Goal: Find contact information: Find contact information

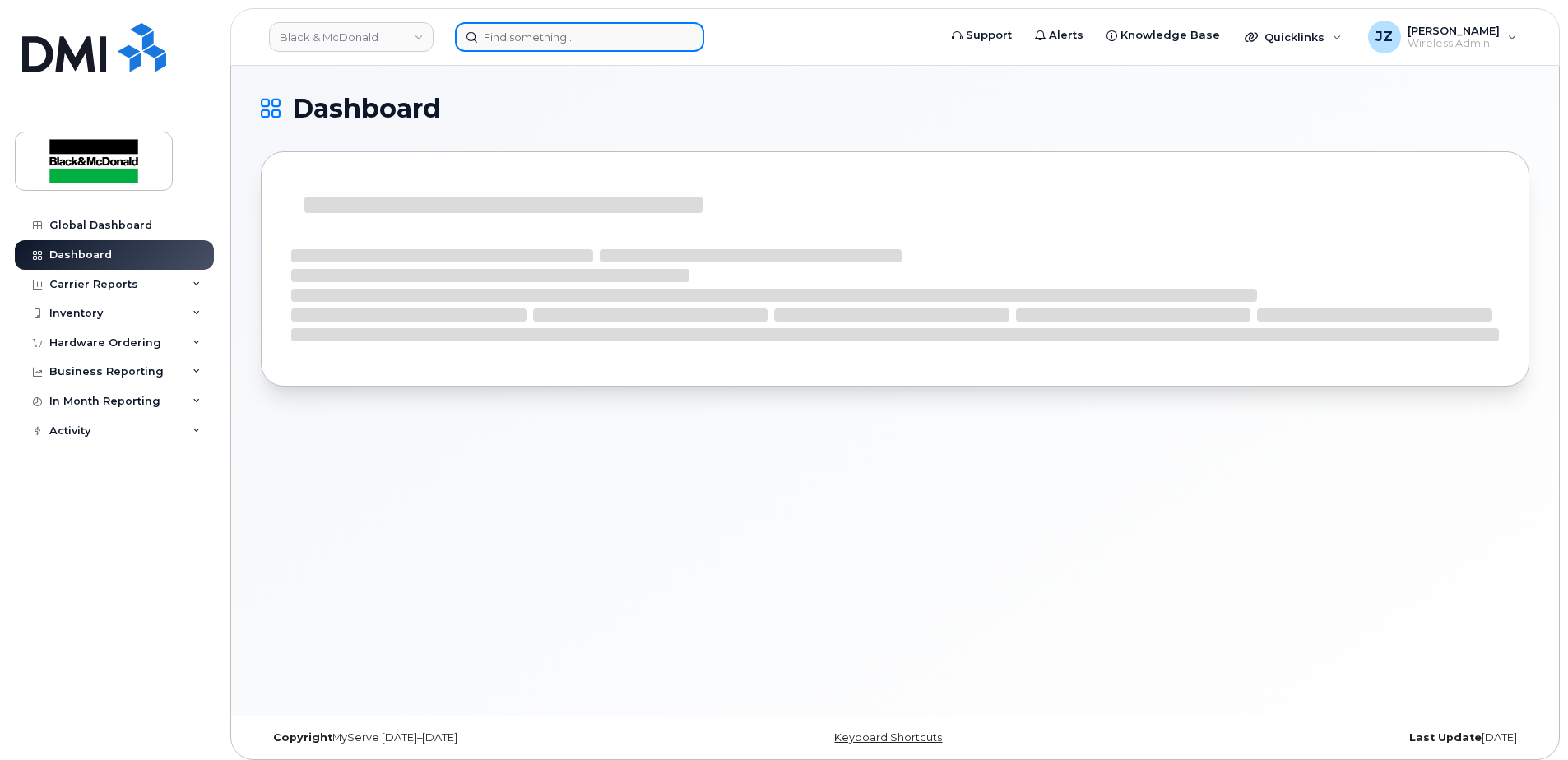
click at [522, 41] on input at bounding box center [580, 36] width 249 height 29
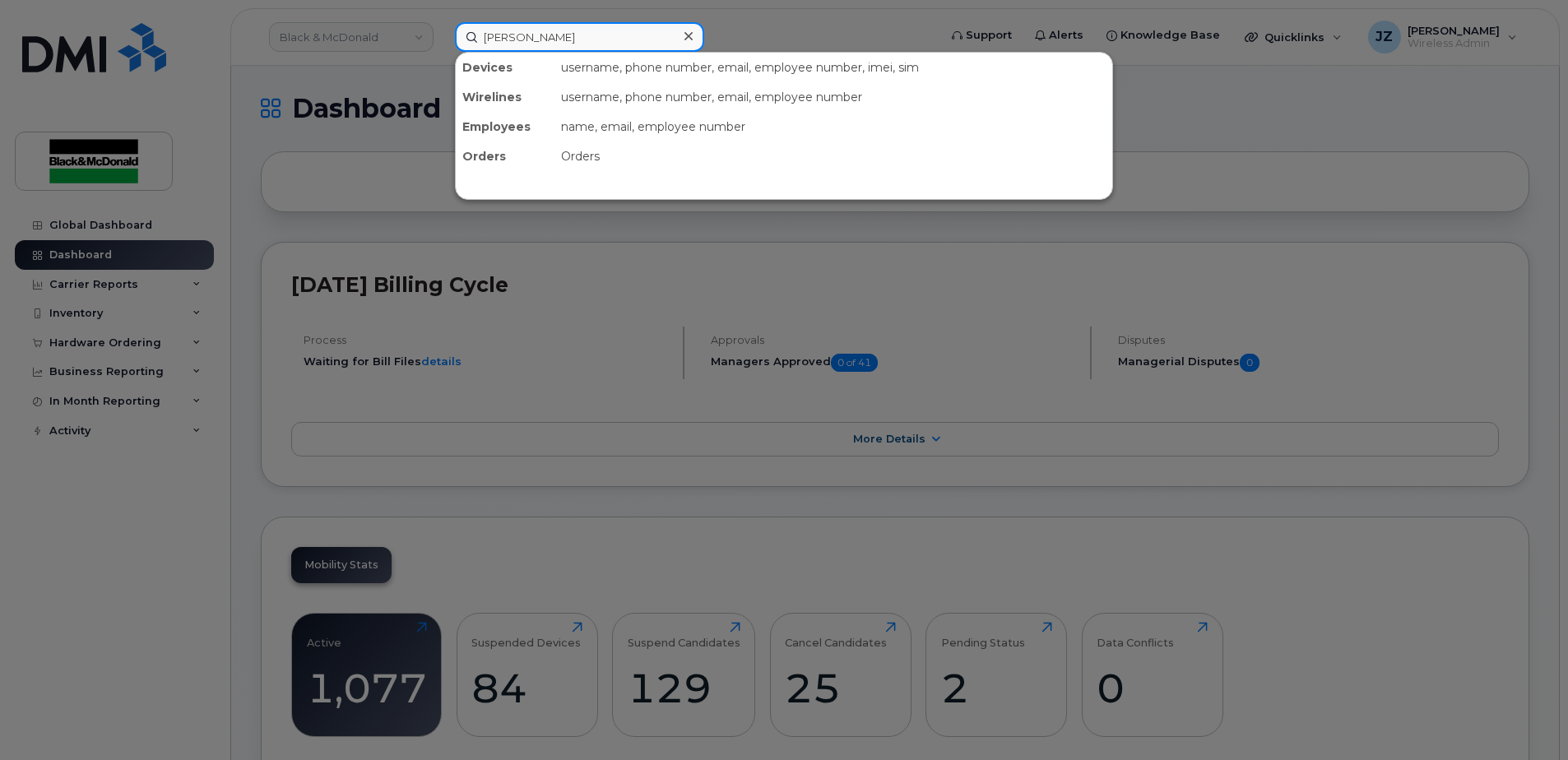
type input "[PERSON_NAME]"
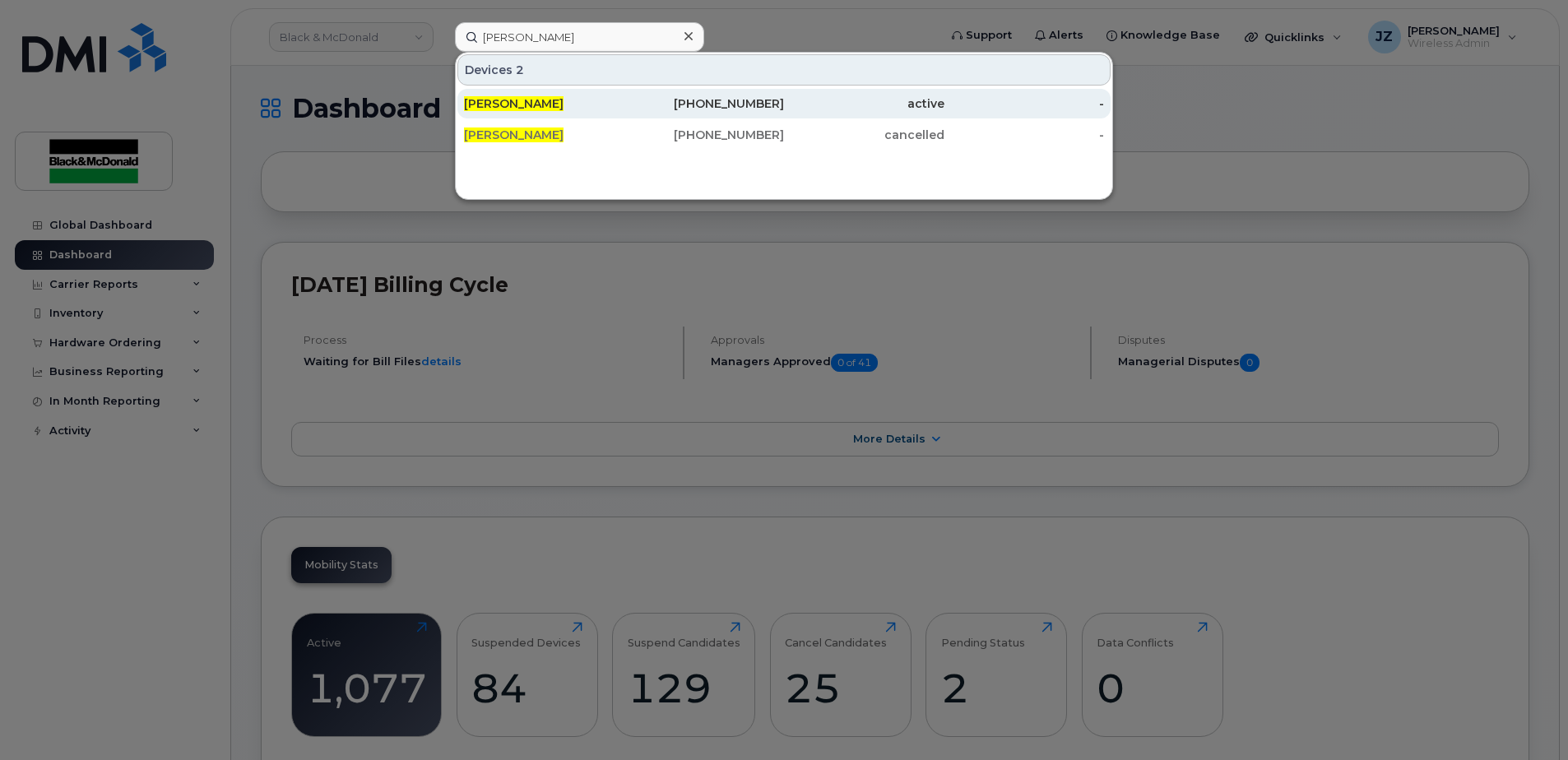
click at [708, 95] on div "[PHONE_NUMBER]" at bounding box center [704, 103] width 160 height 29
click at [706, 96] on div "[PHONE_NUMBER]" at bounding box center [704, 104] width 160 height 17
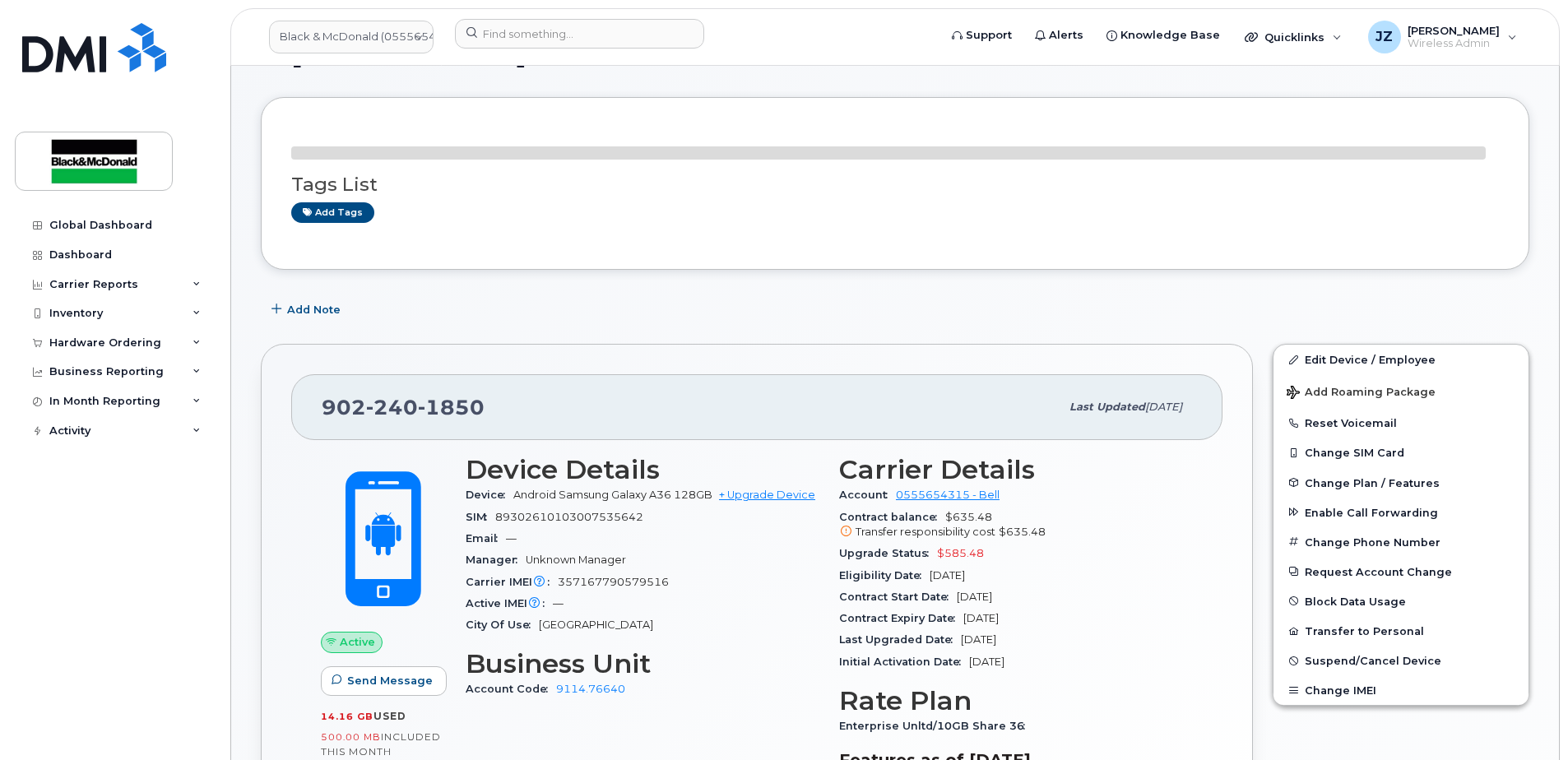
scroll to position [164, 0]
